Goal: Information Seeking & Learning: Learn about a topic

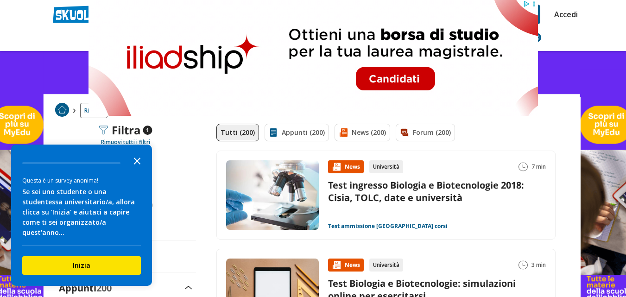
click at [135, 170] on icon "Close the survey" at bounding box center [137, 160] width 19 height 19
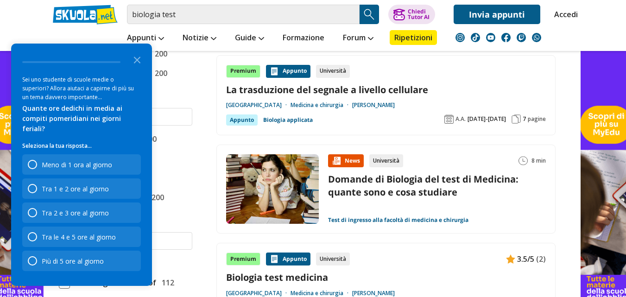
scroll to position [501, 0]
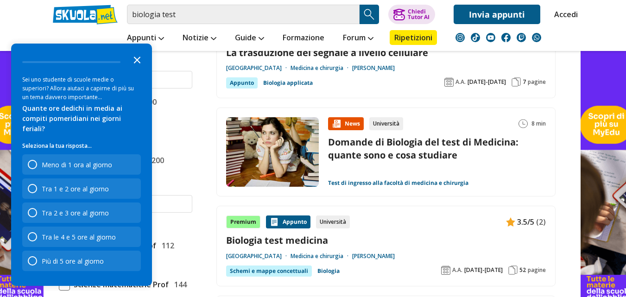
click at [134, 69] on icon "Close the survey" at bounding box center [137, 59] width 19 height 19
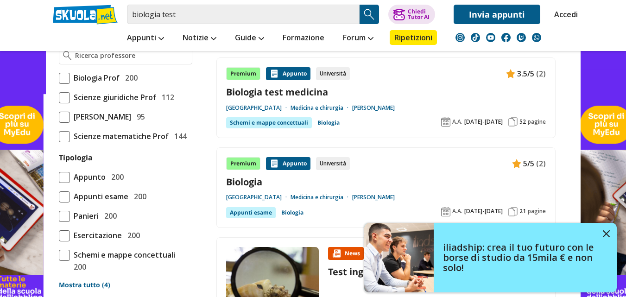
scroll to position [668, 0]
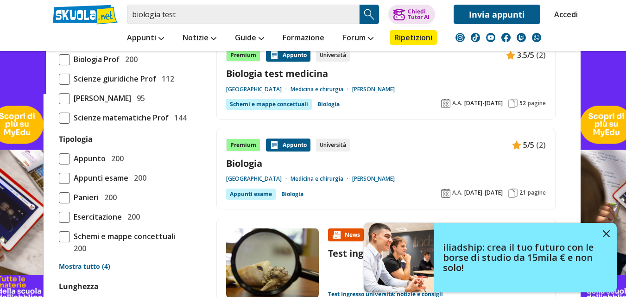
click at [366, 187] on div "Premium Appunto Università 5/5 (2) Biologia Università degli Studi di Bologna M…" at bounding box center [386, 169] width 320 height 61
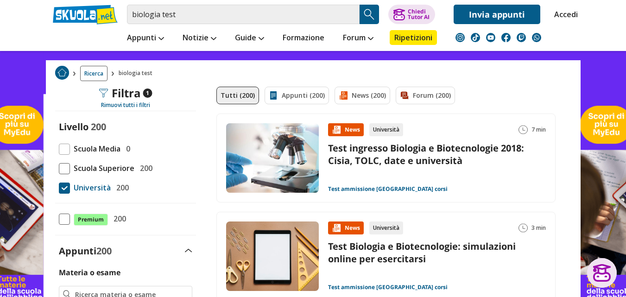
scroll to position [19, 0]
